Goal: Navigation & Orientation: Find specific page/section

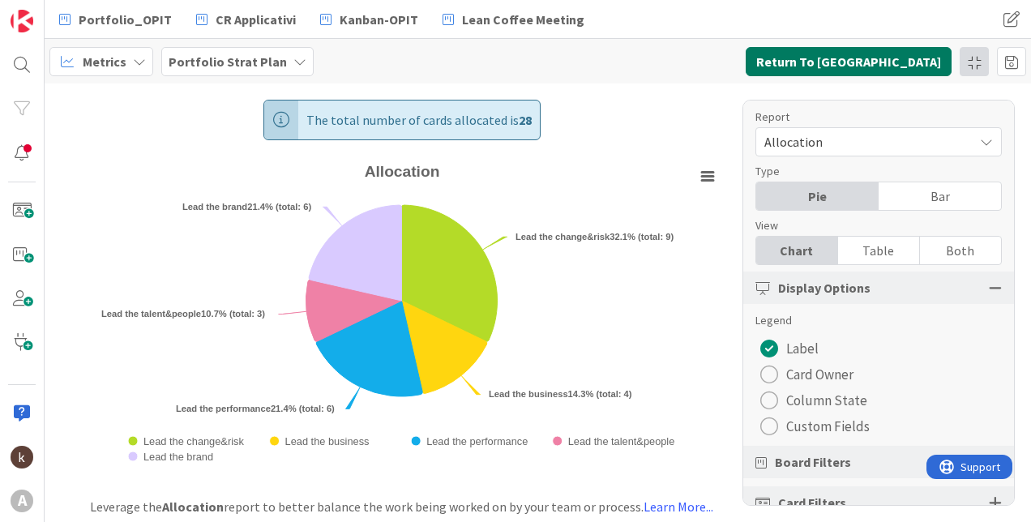
click at [934, 60] on button "Return To [GEOGRAPHIC_DATA]" at bounding box center [848, 61] width 206 height 29
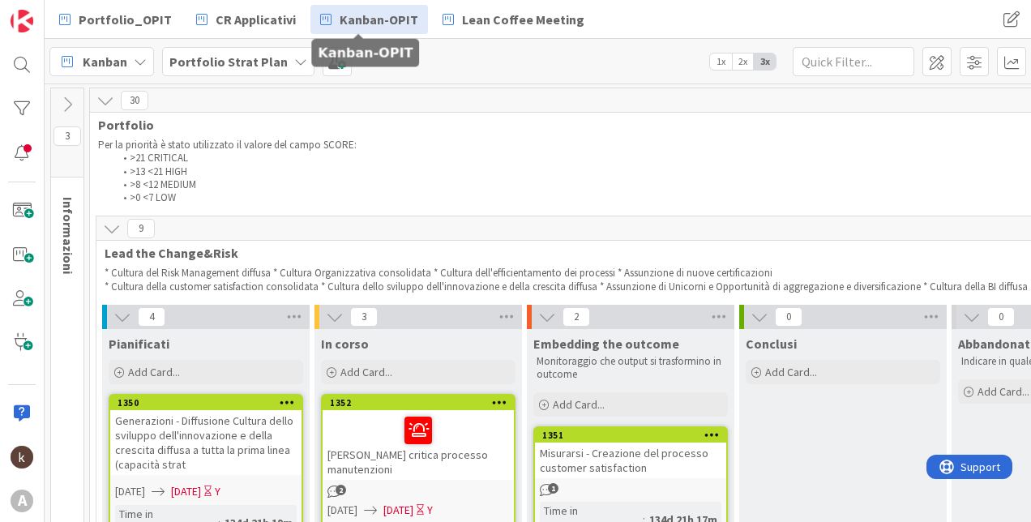
click at [369, 29] on link "Kanban-OPIT" at bounding box center [368, 19] width 117 height 29
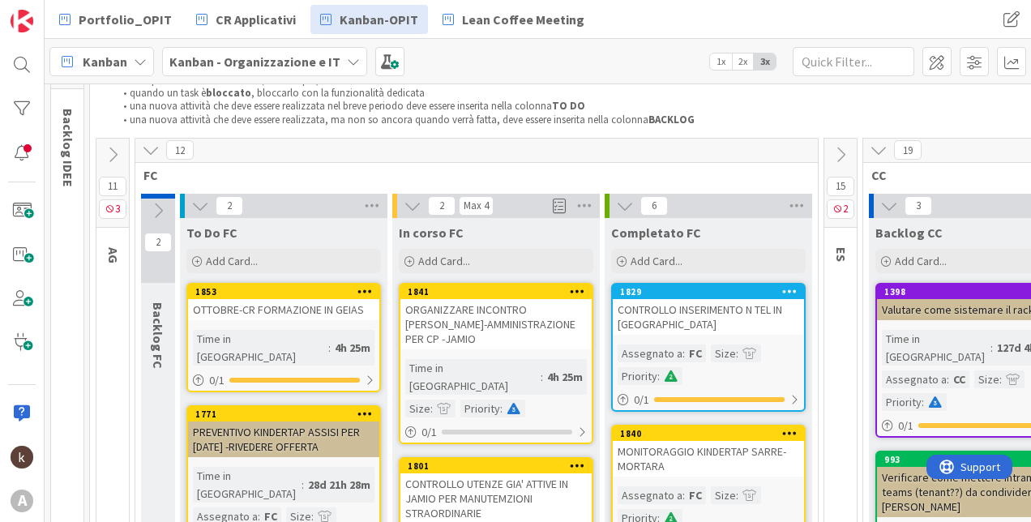
scroll to position [81, 0]
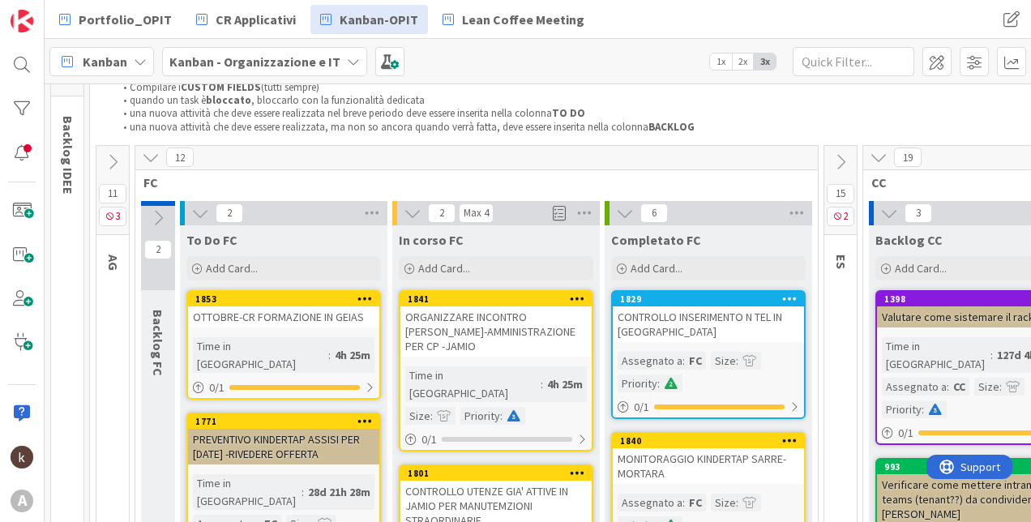
click at [156, 158] on icon at bounding box center [151, 157] width 18 height 18
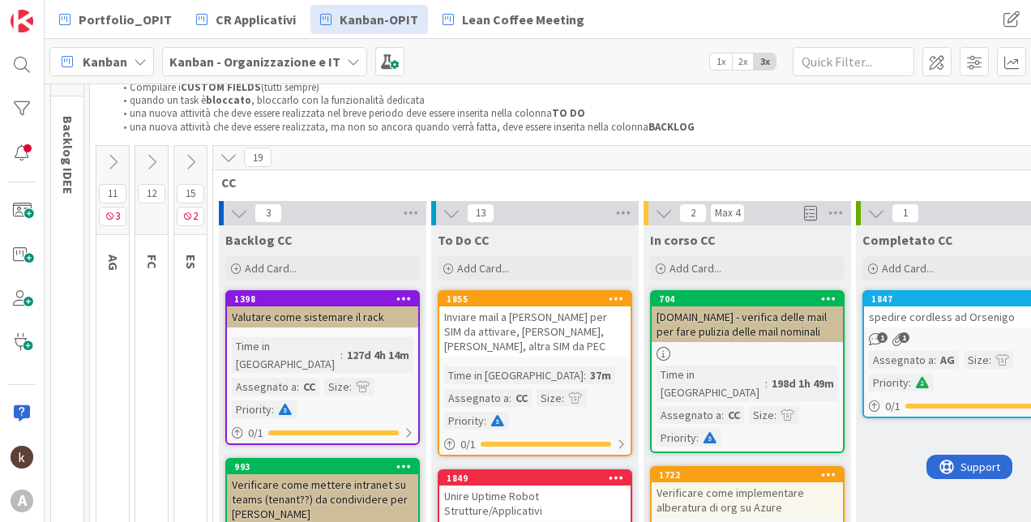
click at [192, 158] on icon at bounding box center [191, 162] width 18 height 18
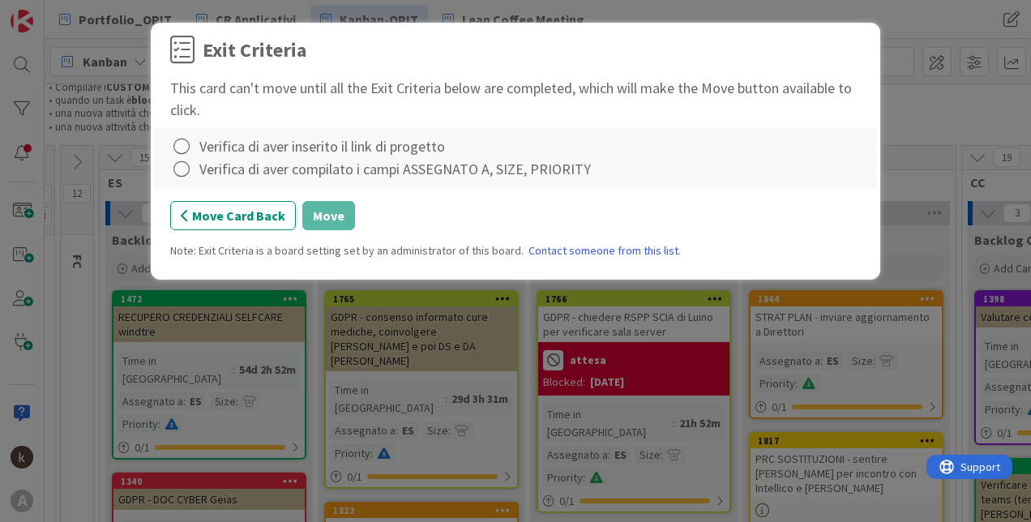
scroll to position [81, 106]
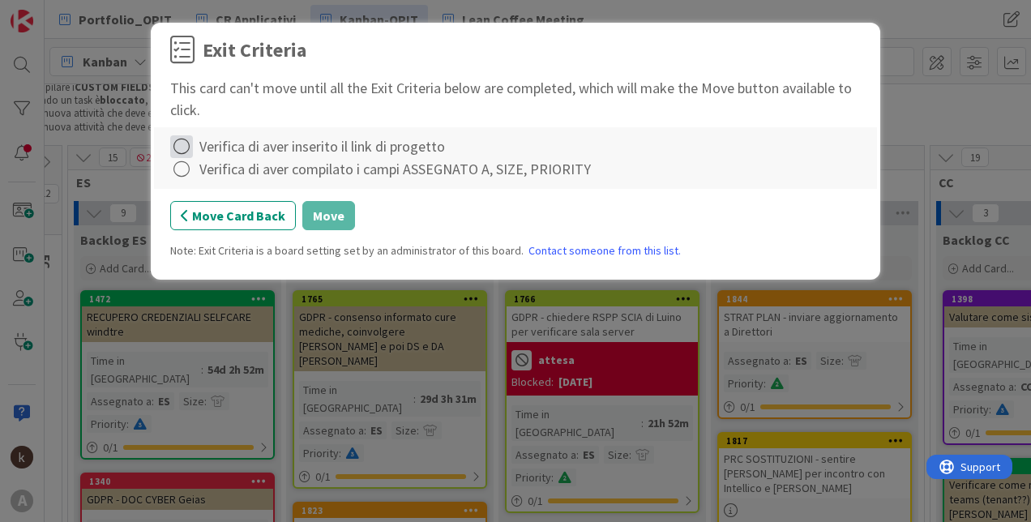
click at [184, 147] on icon at bounding box center [181, 146] width 23 height 23
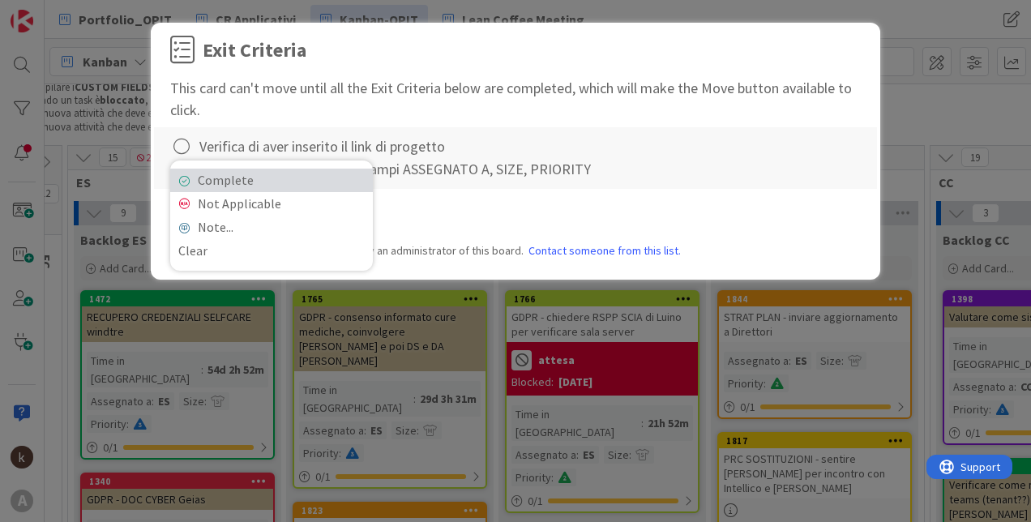
click at [181, 180] on icon at bounding box center [183, 181] width 11 height 10
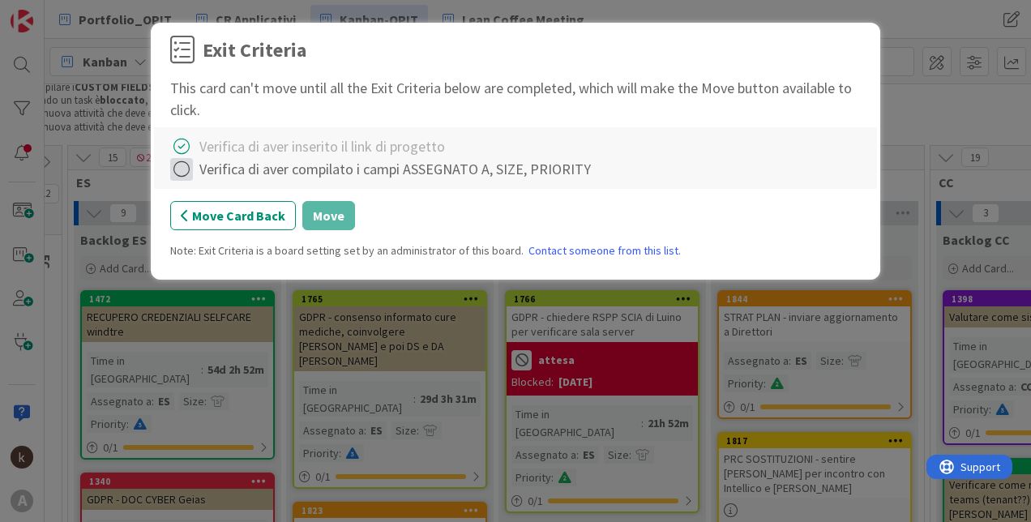
click at [182, 181] on icon at bounding box center [181, 169] width 23 height 23
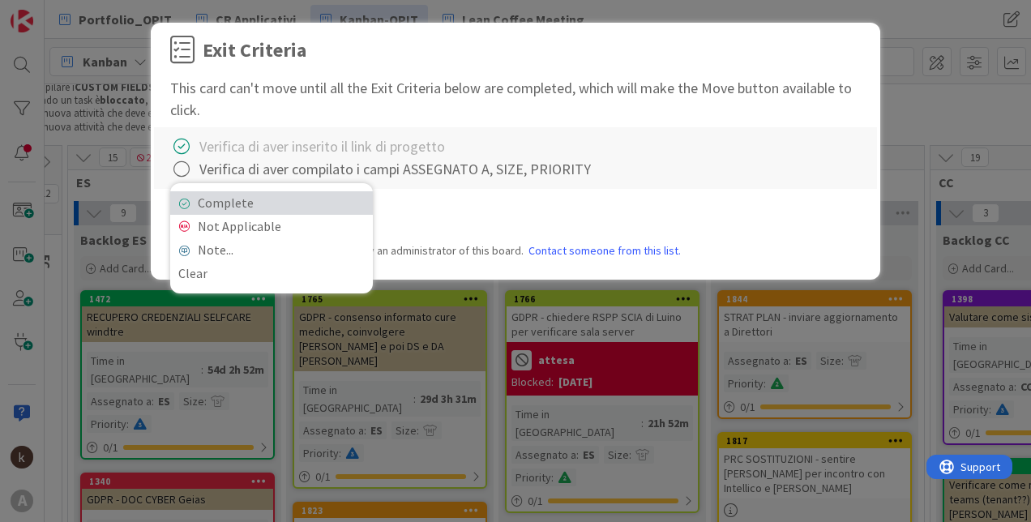
click at [186, 203] on icon at bounding box center [183, 204] width 11 height 10
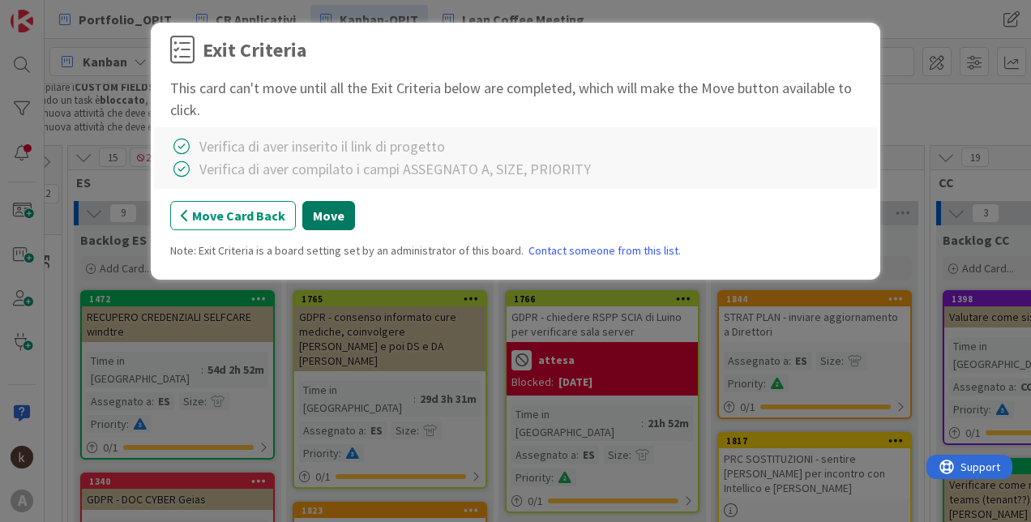
click at [310, 214] on button "Move" at bounding box center [328, 215] width 53 height 29
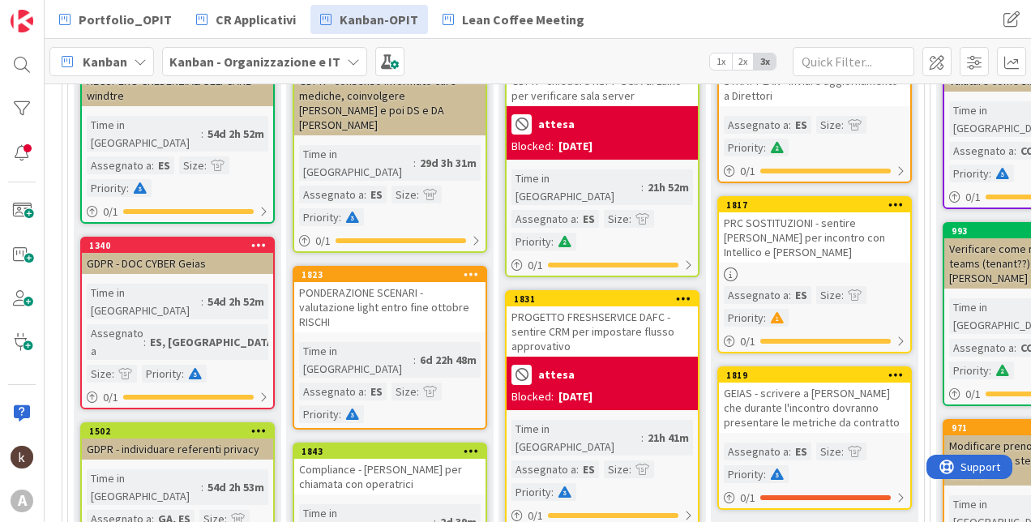
scroll to position [324, 106]
